Goal: Navigation & Orientation: Find specific page/section

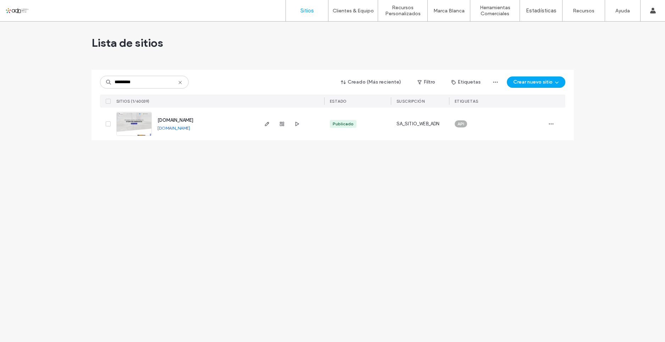
click at [227, 175] on div "Lista de sitios ********* Creado (Más reciente) Filtro Etiquetas Crear nuevo si…" at bounding box center [332, 182] width 665 height 321
